Goal: Task Accomplishment & Management: Use online tool/utility

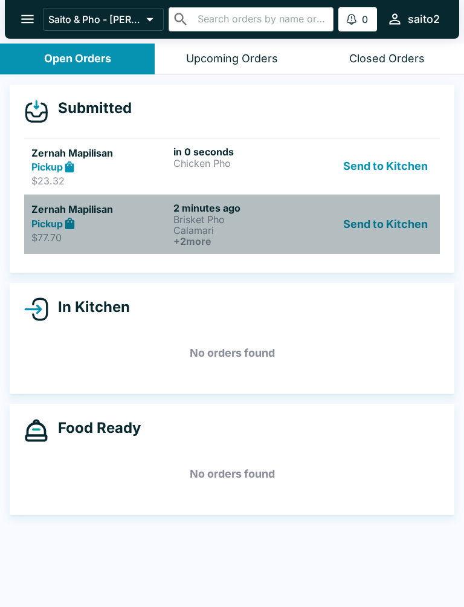
click at [216, 228] on p "Calamari" at bounding box center [241, 230] width 137 height 11
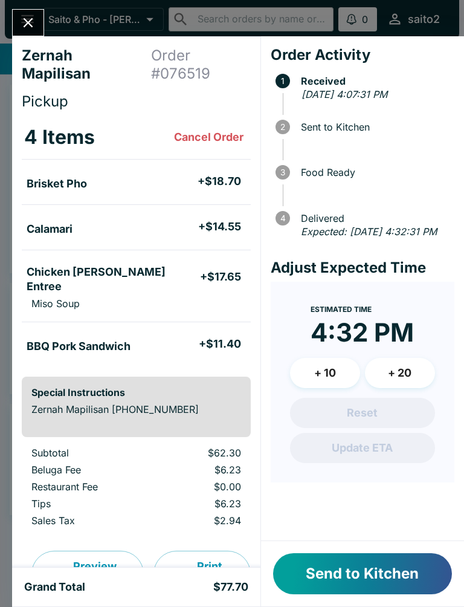
click at [29, 15] on icon "Close" at bounding box center [28, 23] width 16 height 16
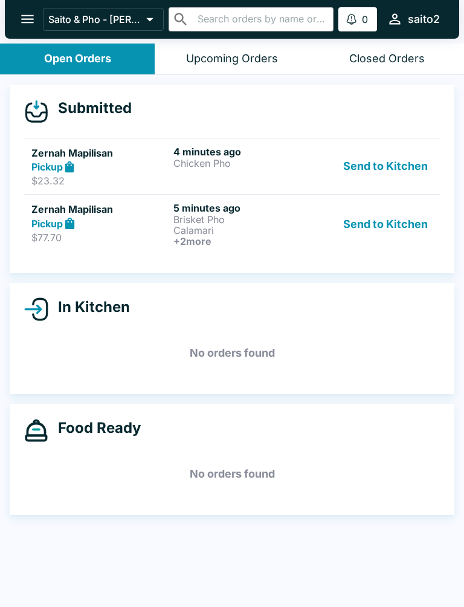
click at [234, 160] on p "Chicken Pho" at bounding box center [241, 163] width 137 height 11
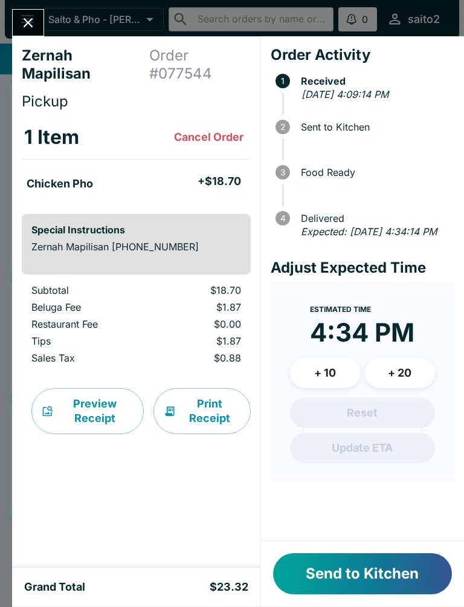
click at [421, 580] on button "Send to Kitchen" at bounding box center [362, 573] width 179 height 41
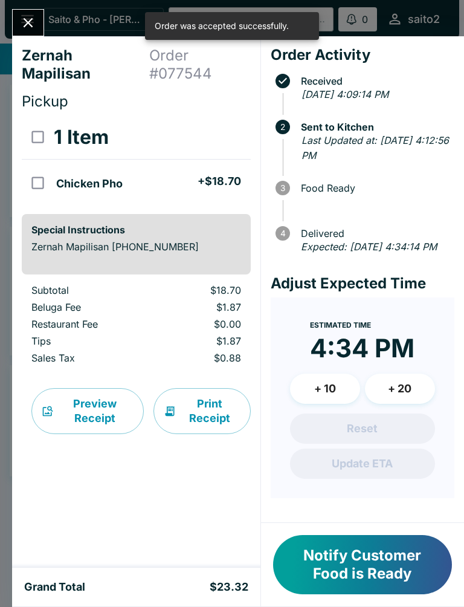
click at [20, 13] on button "Close" at bounding box center [28, 23] width 31 height 26
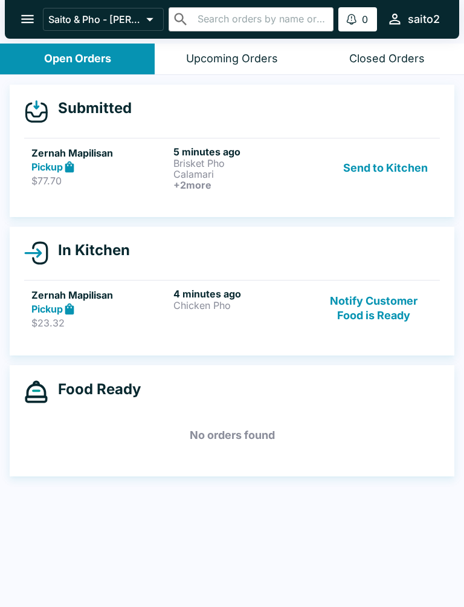
click at [210, 164] on p "Brisket Pho" at bounding box center [241, 163] width 137 height 11
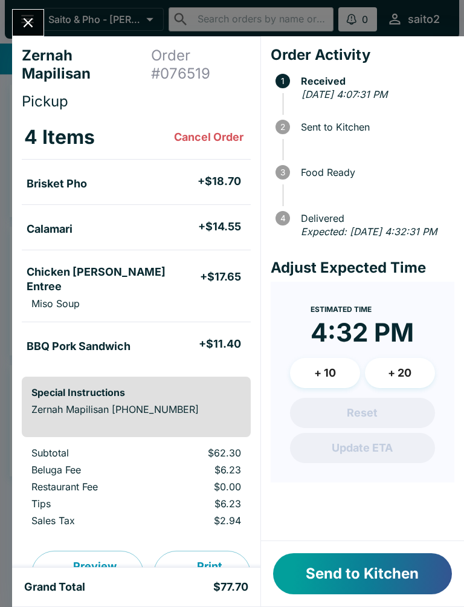
click at [406, 564] on button "Send to Kitchen" at bounding box center [362, 573] width 179 height 41
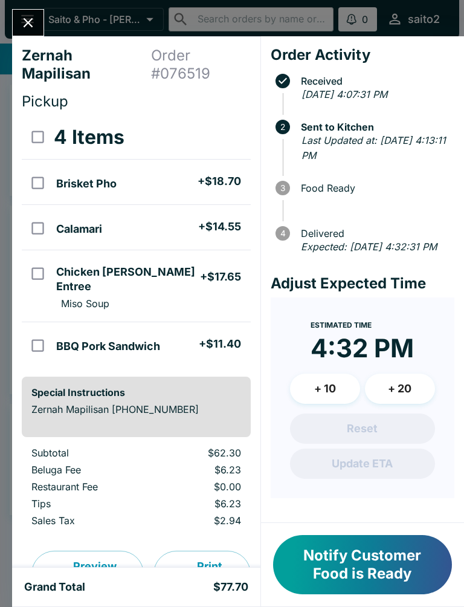
click at [27, 13] on button "Close" at bounding box center [28, 23] width 31 height 26
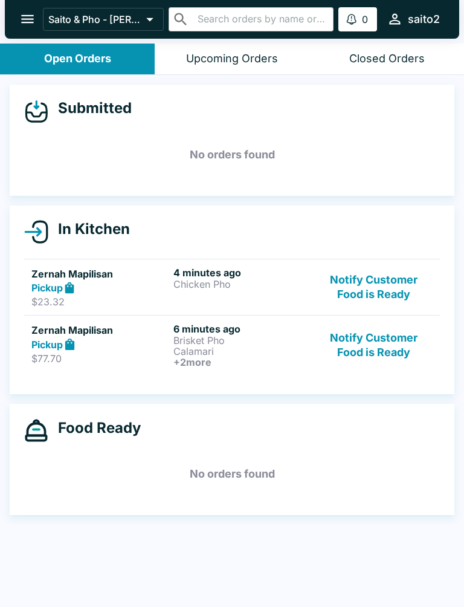
click at [259, 282] on p "Chicken Pho" at bounding box center [241, 284] width 137 height 11
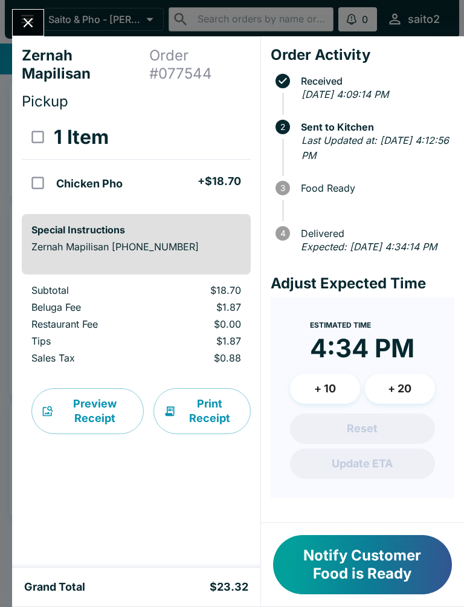
click at [27, 19] on icon "Close" at bounding box center [28, 23] width 16 height 16
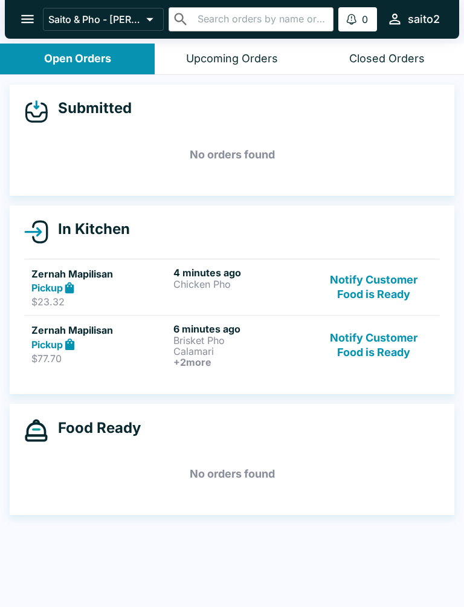
click at [215, 348] on p "Calamari" at bounding box center [241, 351] width 137 height 11
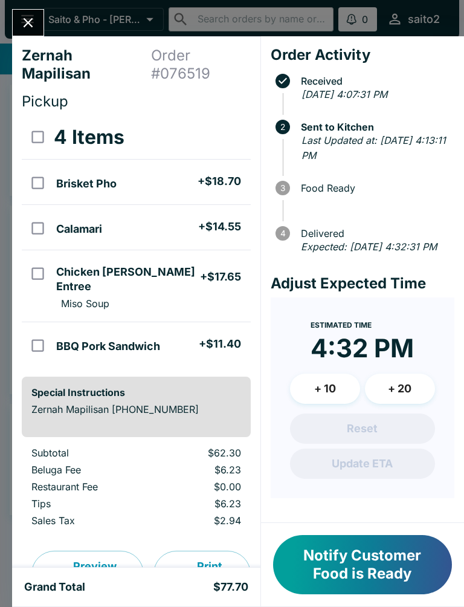
click at [30, 11] on button "Close" at bounding box center [28, 23] width 31 height 26
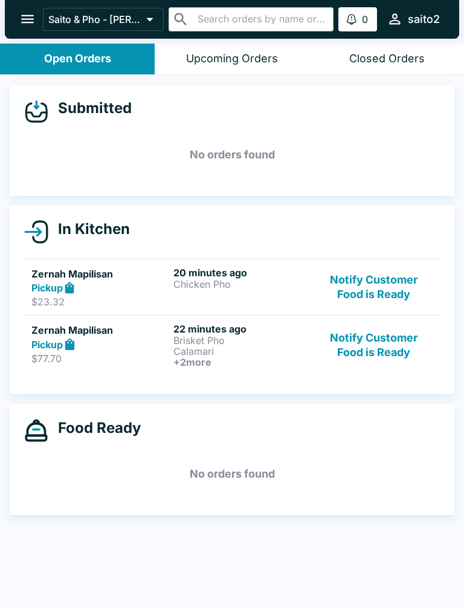
click at [383, 292] on button "Notify Customer Food is Ready" at bounding box center [373, 288] width 117 height 42
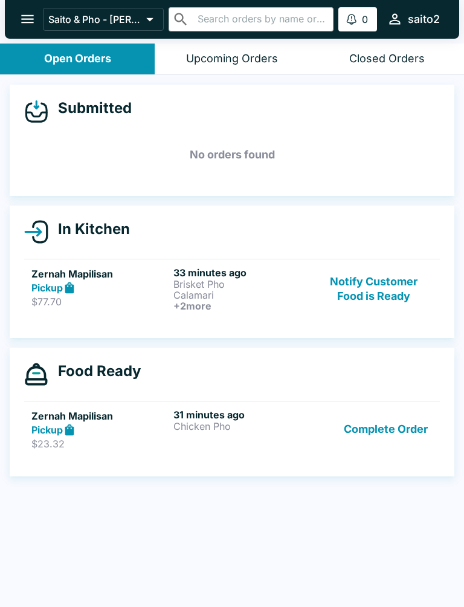
click at [383, 291] on button "Notify Customer Food is Ready" at bounding box center [373, 289] width 117 height 45
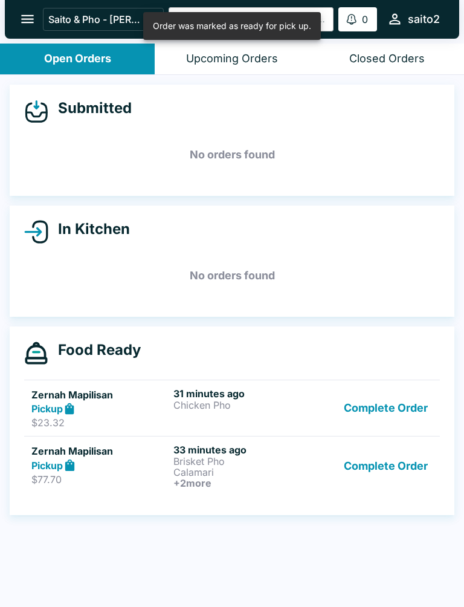
click at [395, 408] on button "Complete Order" at bounding box center [386, 408] width 94 height 42
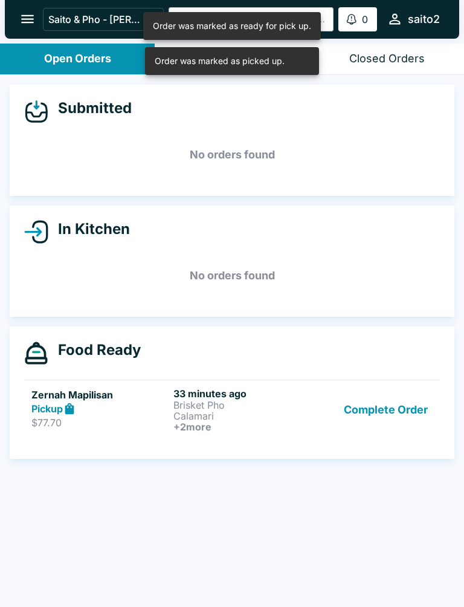
click at [391, 410] on button "Complete Order" at bounding box center [386, 409] width 94 height 45
